Goal: Task Accomplishment & Management: Manage account settings

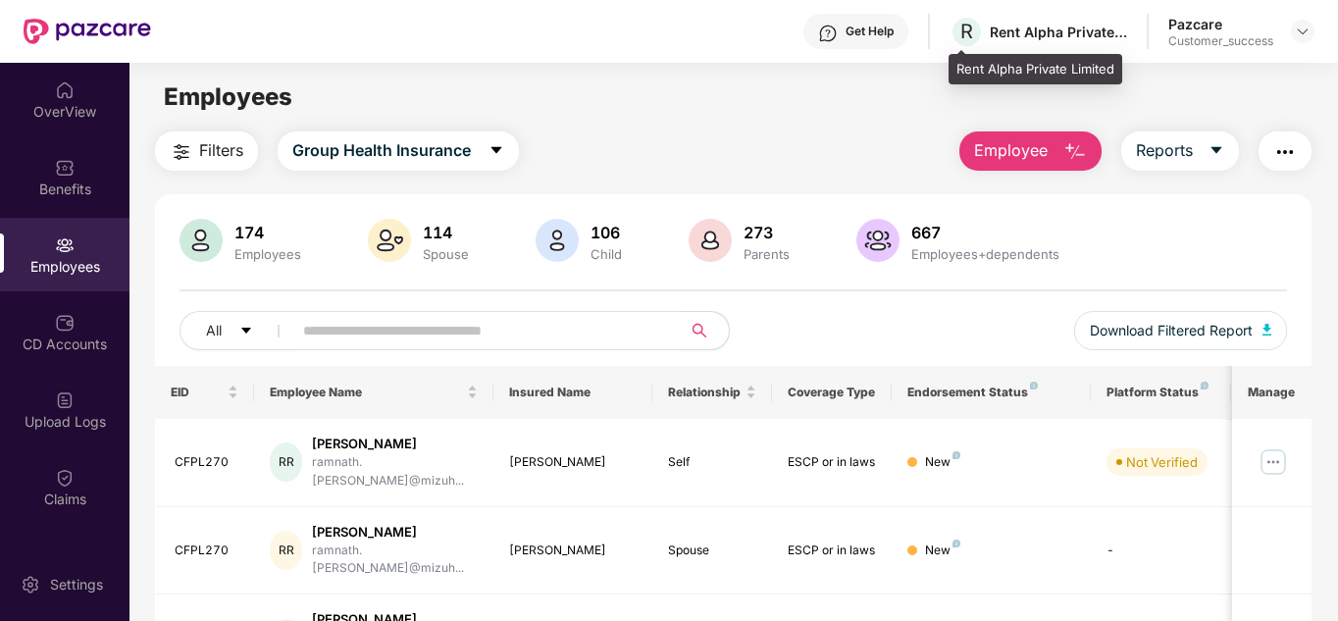
click at [1062, 25] on div "Rent Alpha Private Limited" at bounding box center [1058, 32] width 137 height 19
click at [1299, 25] on img at bounding box center [1303, 32] width 16 height 16
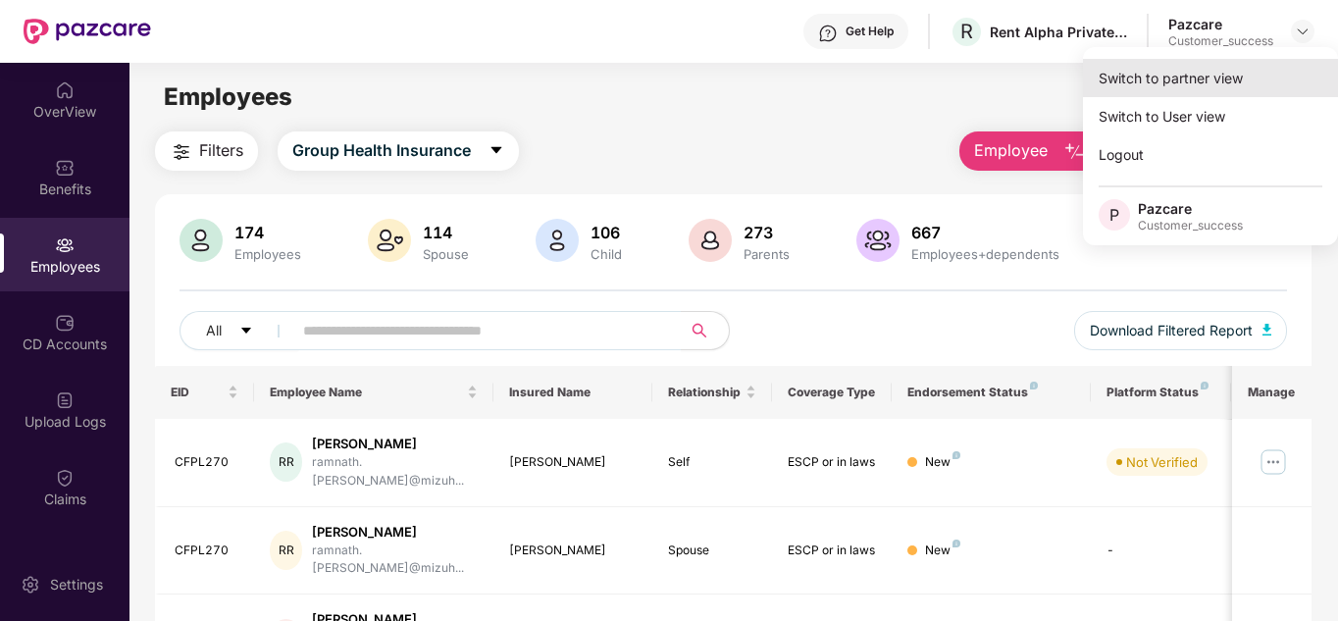
click at [1215, 76] on div "Switch to partner view" at bounding box center [1210, 78] width 255 height 38
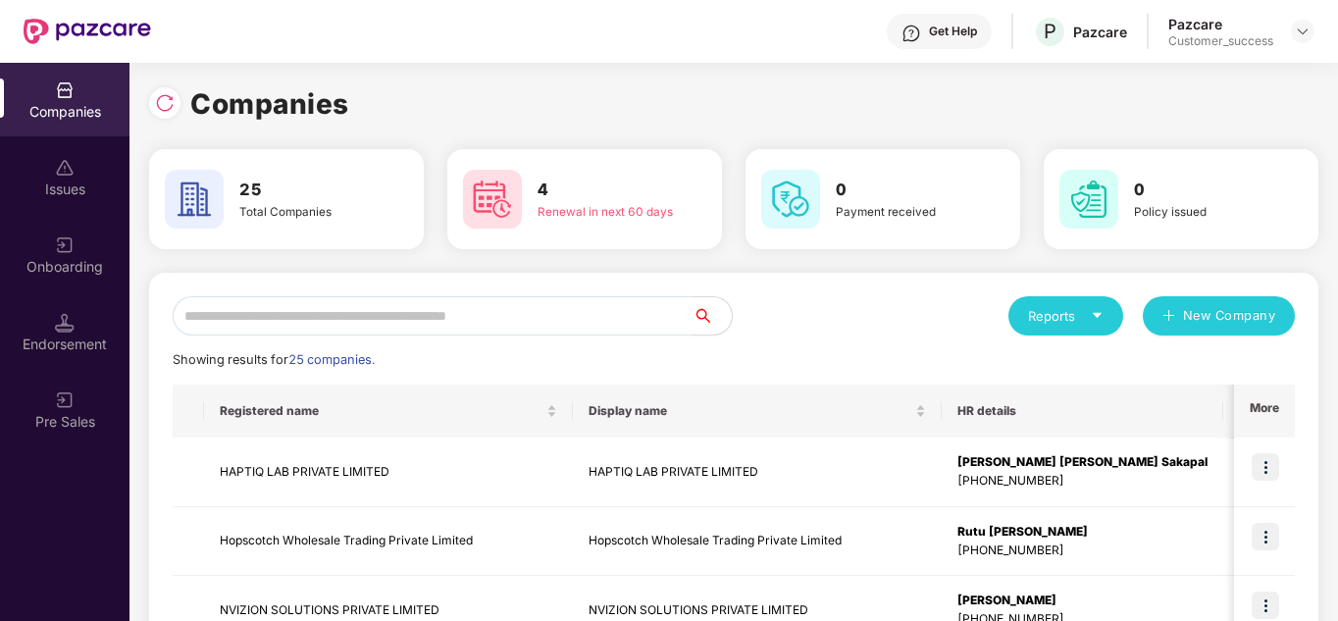
click at [334, 330] on input "text" at bounding box center [433, 315] width 520 height 39
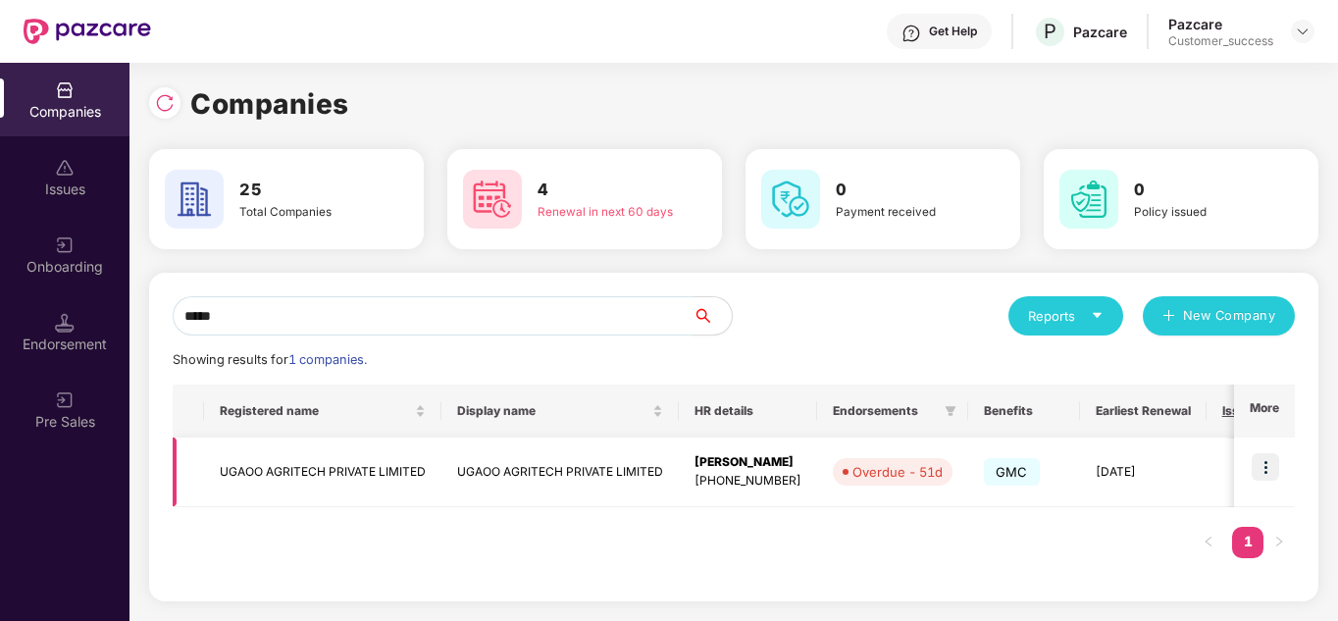
type input "*****"
click at [1259, 468] on img at bounding box center [1264, 466] width 27 height 27
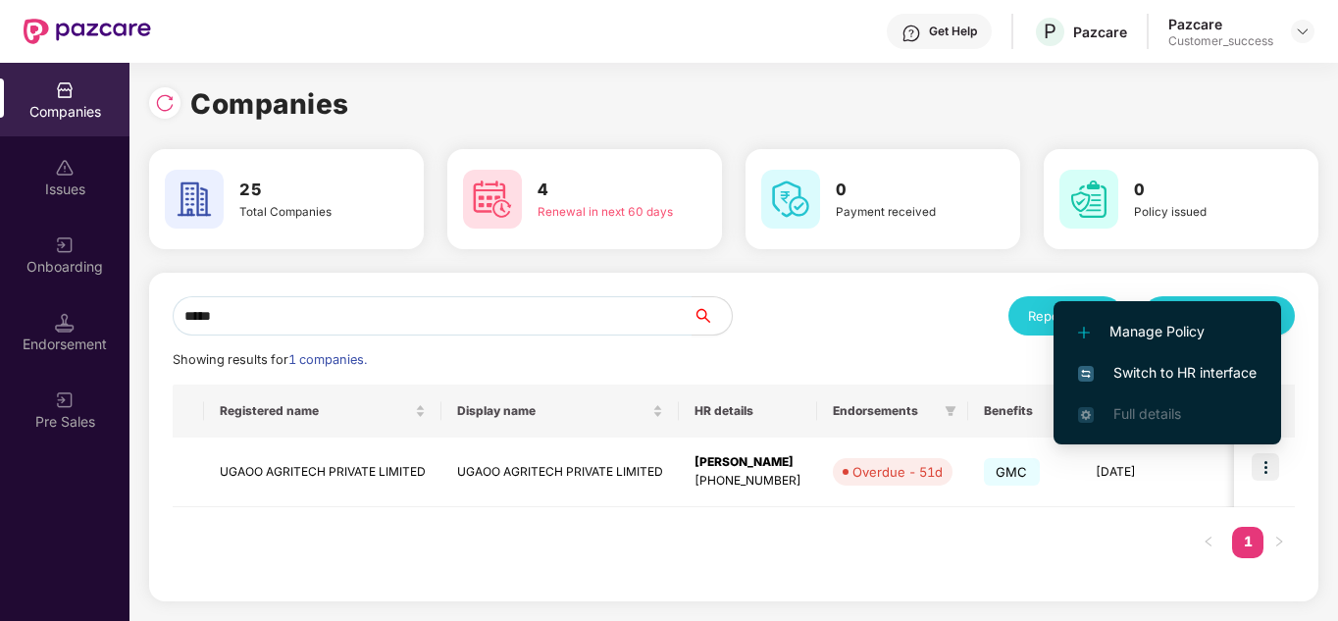
click at [1147, 370] on span "Switch to HR interface" at bounding box center [1167, 373] width 178 height 22
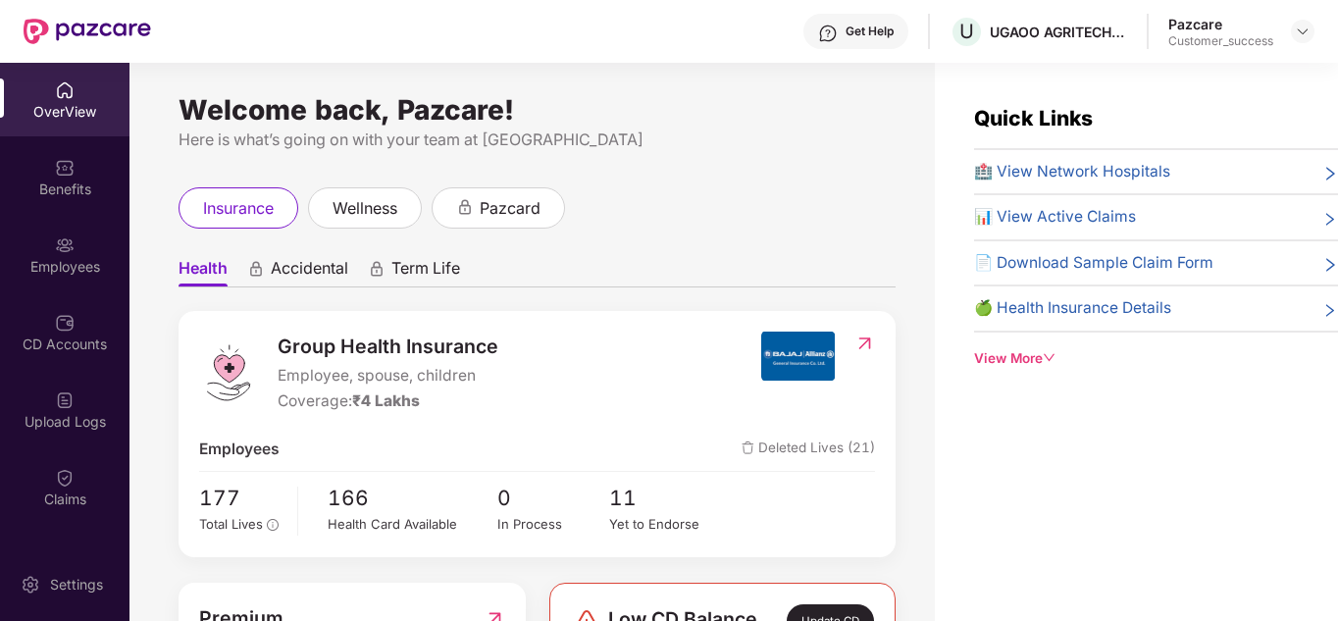
click at [619, 267] on ul "Health Accidental Term Life" at bounding box center [536, 267] width 717 height 39
click at [1296, 22] on div at bounding box center [1303, 32] width 24 height 24
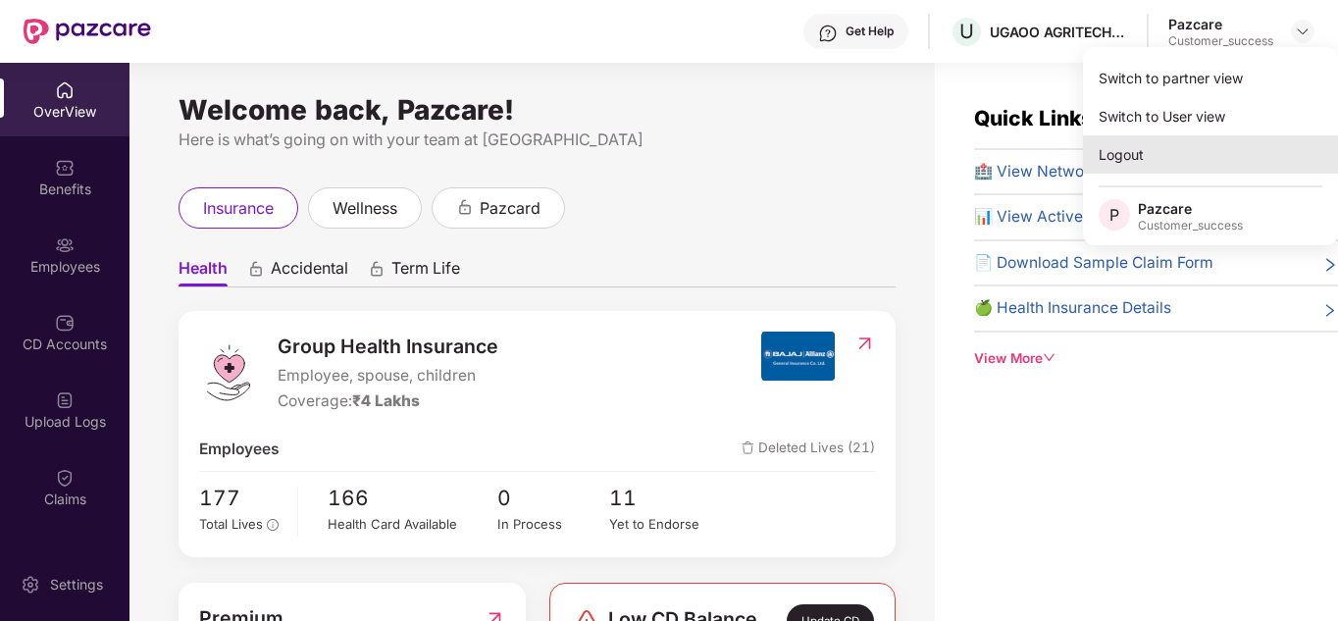
click at [1189, 144] on div "Logout" at bounding box center [1210, 154] width 255 height 38
